Goal: Entertainment & Leisure: Consume media (video, audio)

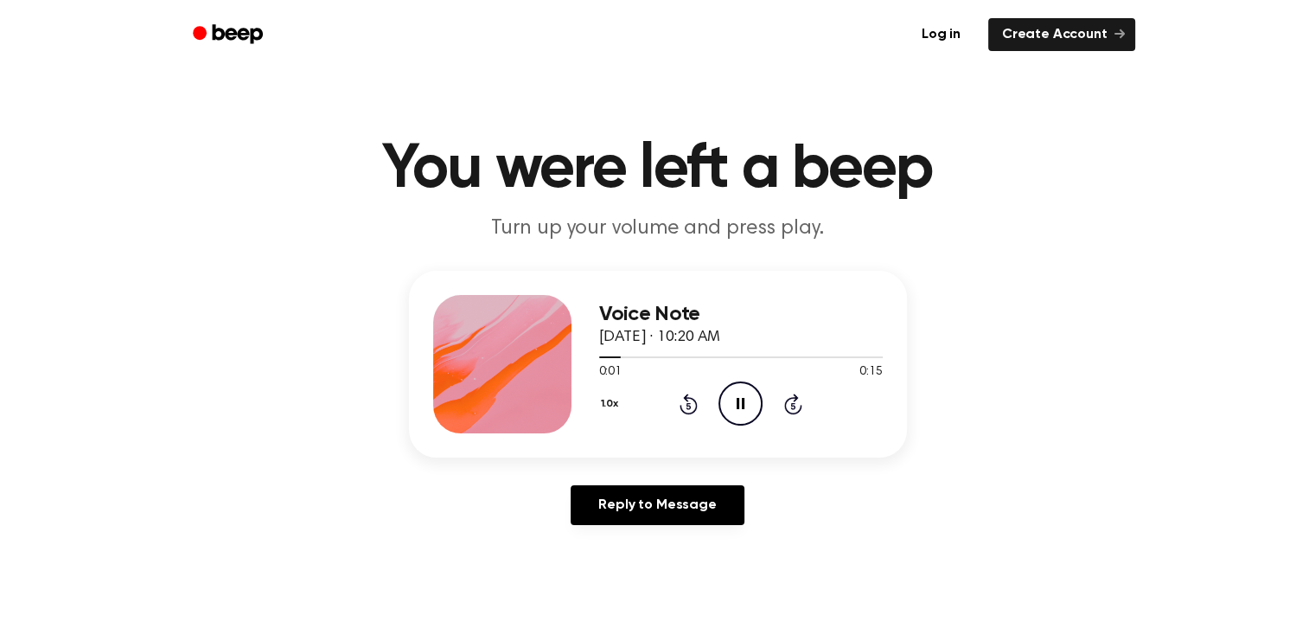
drag, startPoint x: 0, startPoint y: 0, endPoint x: 745, endPoint y: 413, distance: 851.6
click at [745, 413] on icon "Pause Audio" at bounding box center [741, 403] width 44 height 44
click at [745, 413] on icon "Play Audio" at bounding box center [741, 403] width 44 height 44
click at [745, 413] on icon "Pause Audio" at bounding box center [741, 403] width 44 height 44
click at [751, 400] on icon "Play Audio" at bounding box center [741, 403] width 44 height 44
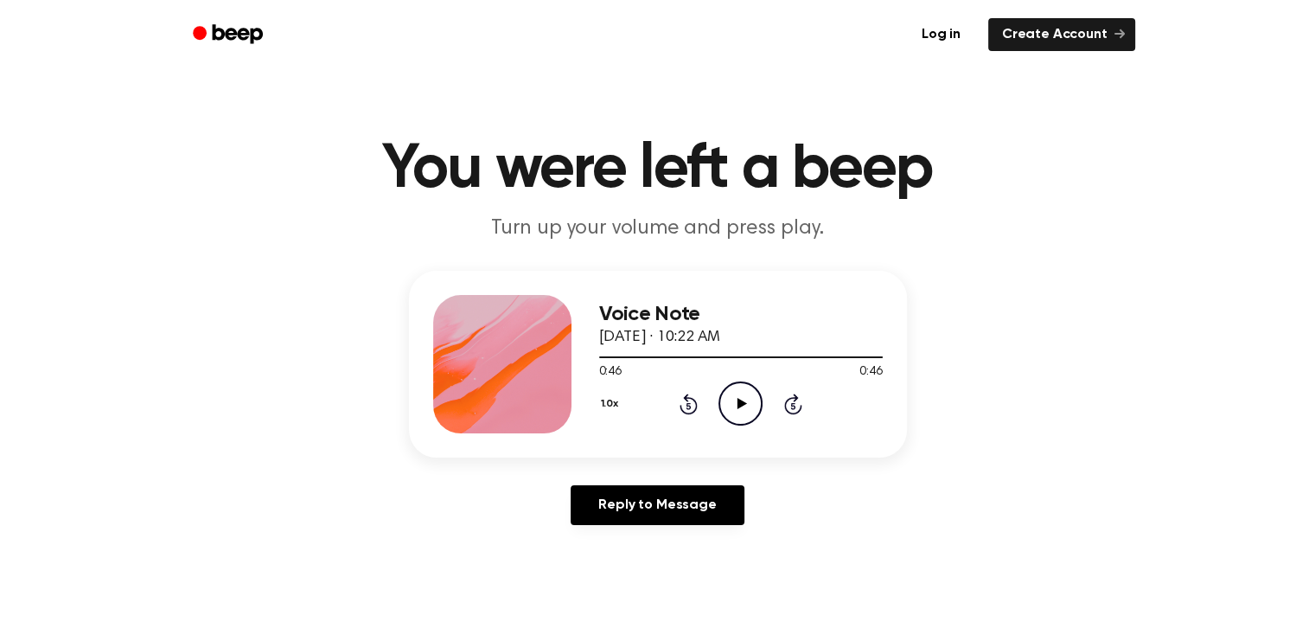
click at [751, 400] on icon "Play Audio" at bounding box center [741, 403] width 44 height 44
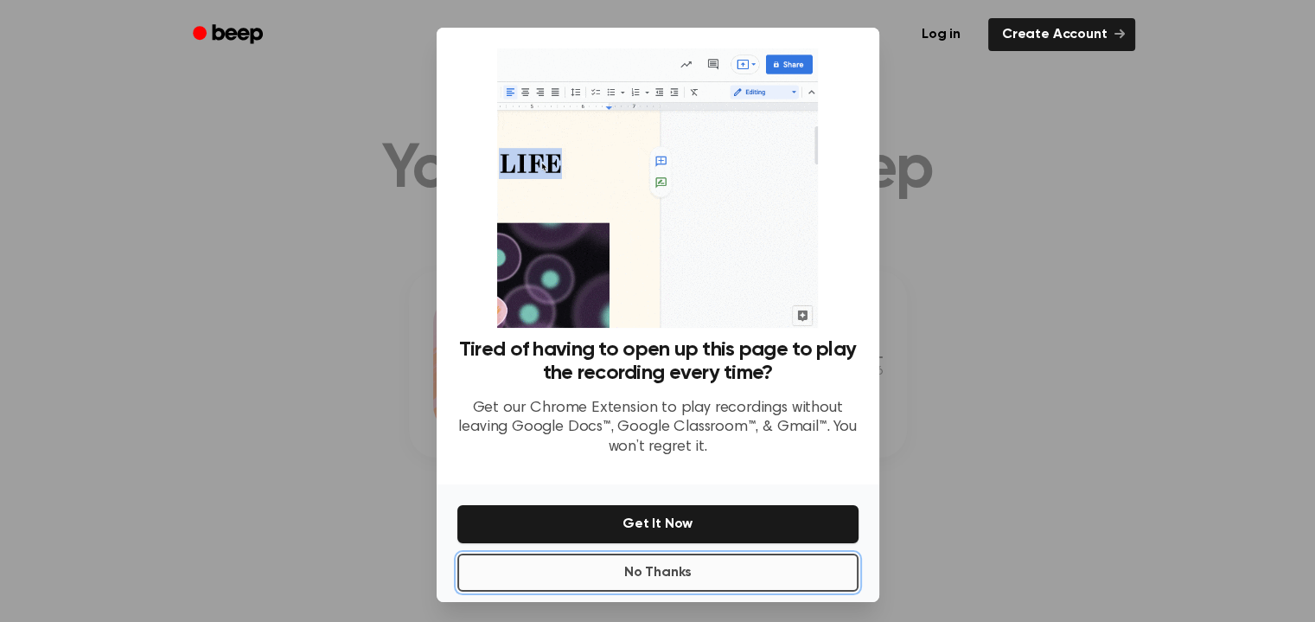
click at [718, 587] on button "No Thanks" at bounding box center [657, 572] width 401 height 38
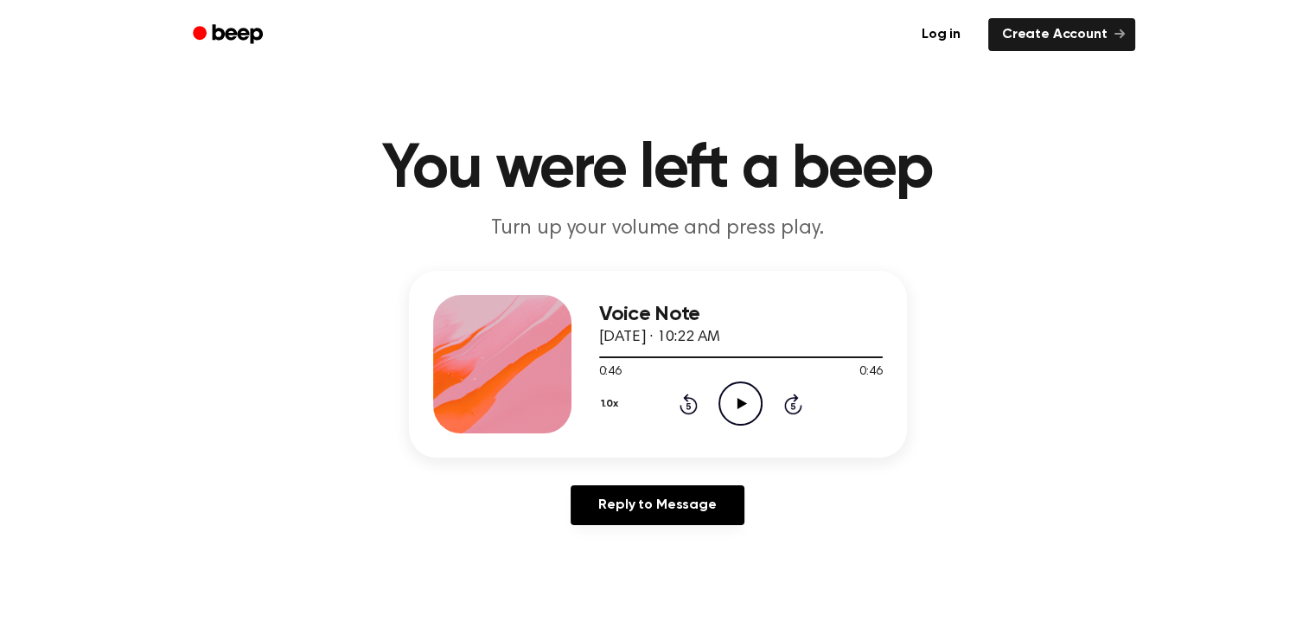
click at [729, 387] on circle at bounding box center [740, 403] width 42 height 42
click at [771, 369] on div "0:46 0:46" at bounding box center [741, 372] width 284 height 18
click at [739, 393] on icon "Play Audio" at bounding box center [741, 403] width 44 height 44
